Goal: Transaction & Acquisition: Purchase product/service

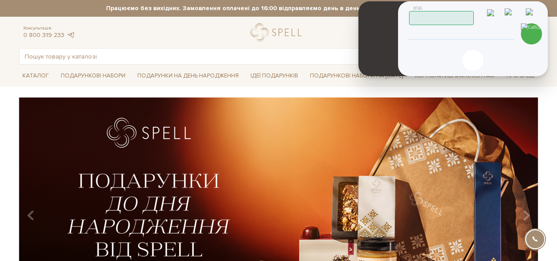
drag, startPoint x: 56, startPoint y: 79, endPoint x: 384, endPoint y: 58, distance: 328.4
click at [384, 58] on header at bounding box center [384, 38] width 51 height 75
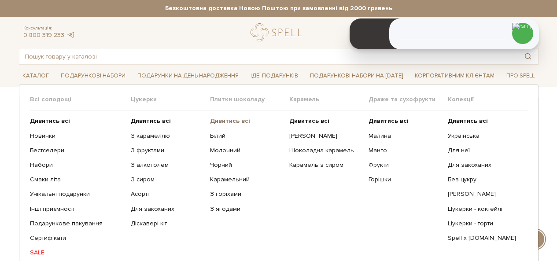
click at [220, 121] on b "Дивитись всі" at bounding box center [230, 120] width 40 height 7
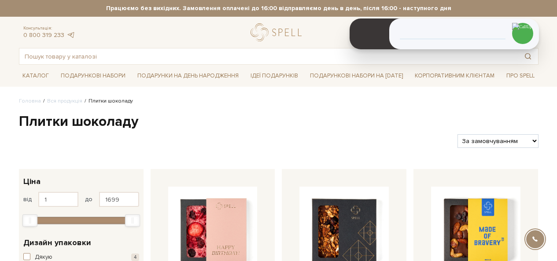
select select "[URL][DOMAIN_NAME]"
click at [458, 134] on select "За замовчуванням За Ціною (зростання) За Ціною (зменшення) Новинки За популярні…" at bounding box center [498, 141] width 81 height 14
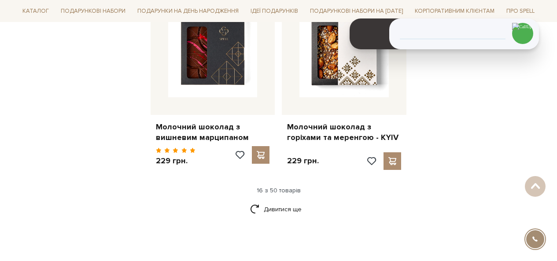
scroll to position [1189, 0]
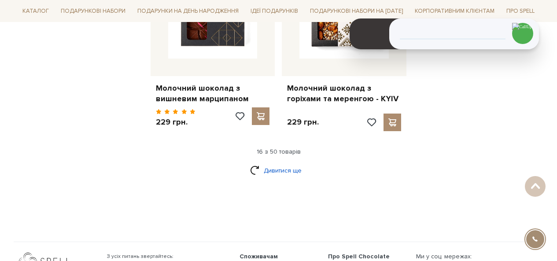
click at [281, 163] on link "Дивитися ще" at bounding box center [278, 170] width 57 height 15
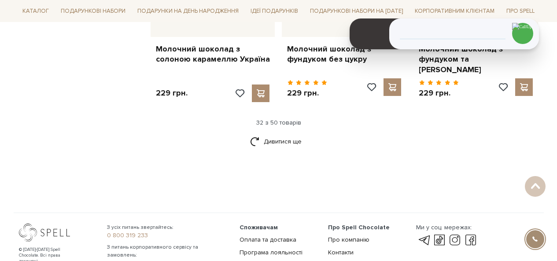
scroll to position [2202, 0]
click at [285, 133] on link "Дивитися ще" at bounding box center [278, 140] width 57 height 15
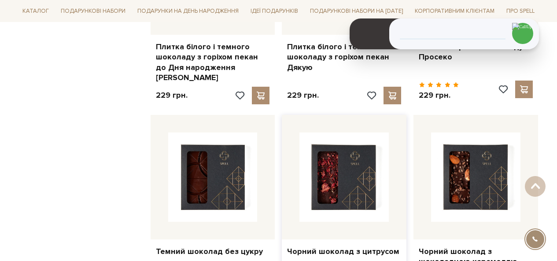
scroll to position [2863, 0]
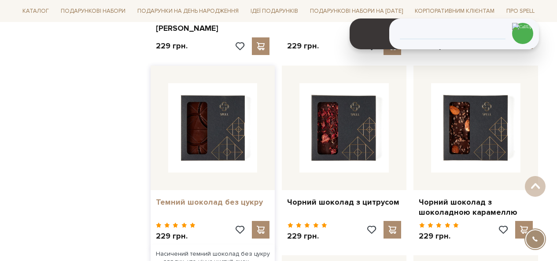
click at [198, 197] on link "Темний шоколад без цукру" at bounding box center [213, 202] width 114 height 10
